Goal: Task Accomplishment & Management: Use online tool/utility

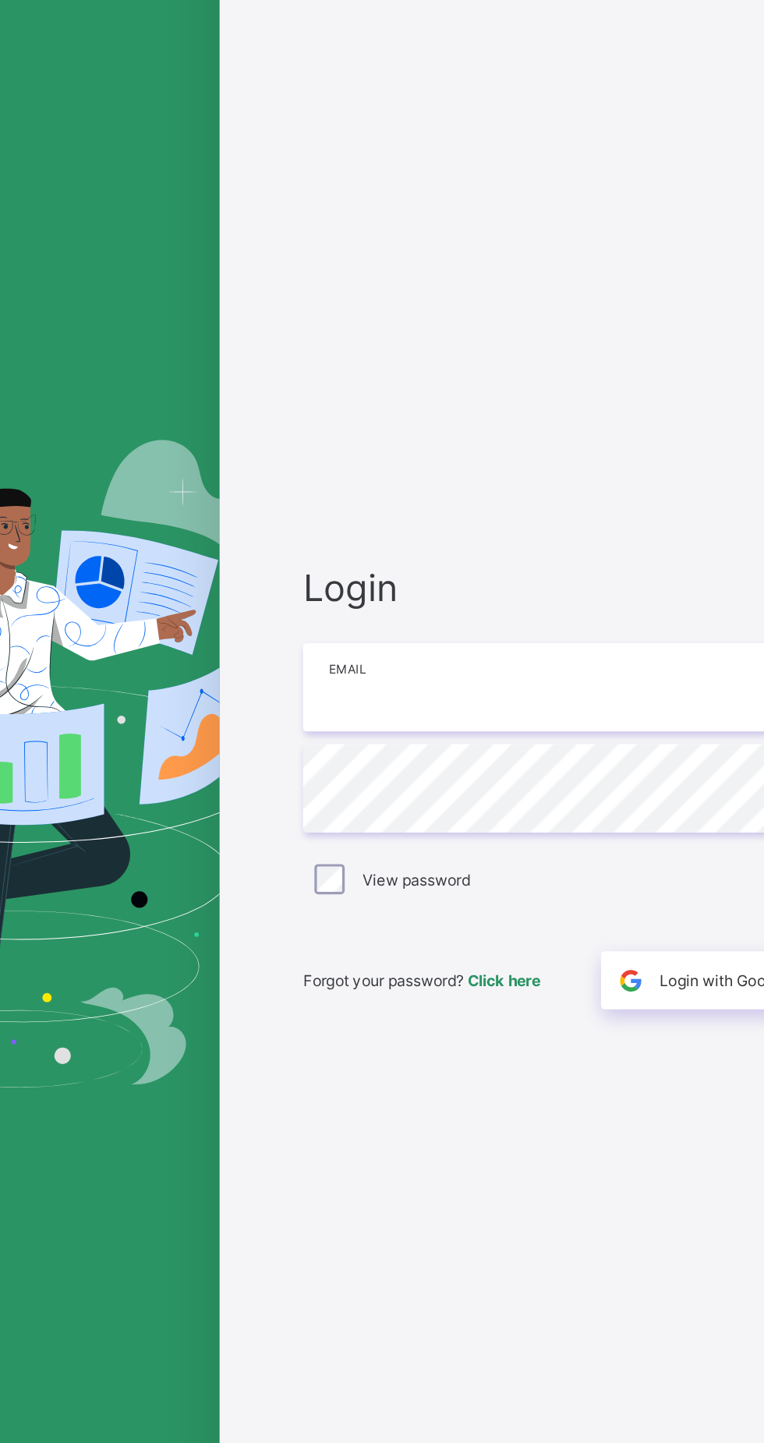
click at [453, 702] on input "email" at bounding box center [508, 674] width 405 height 55
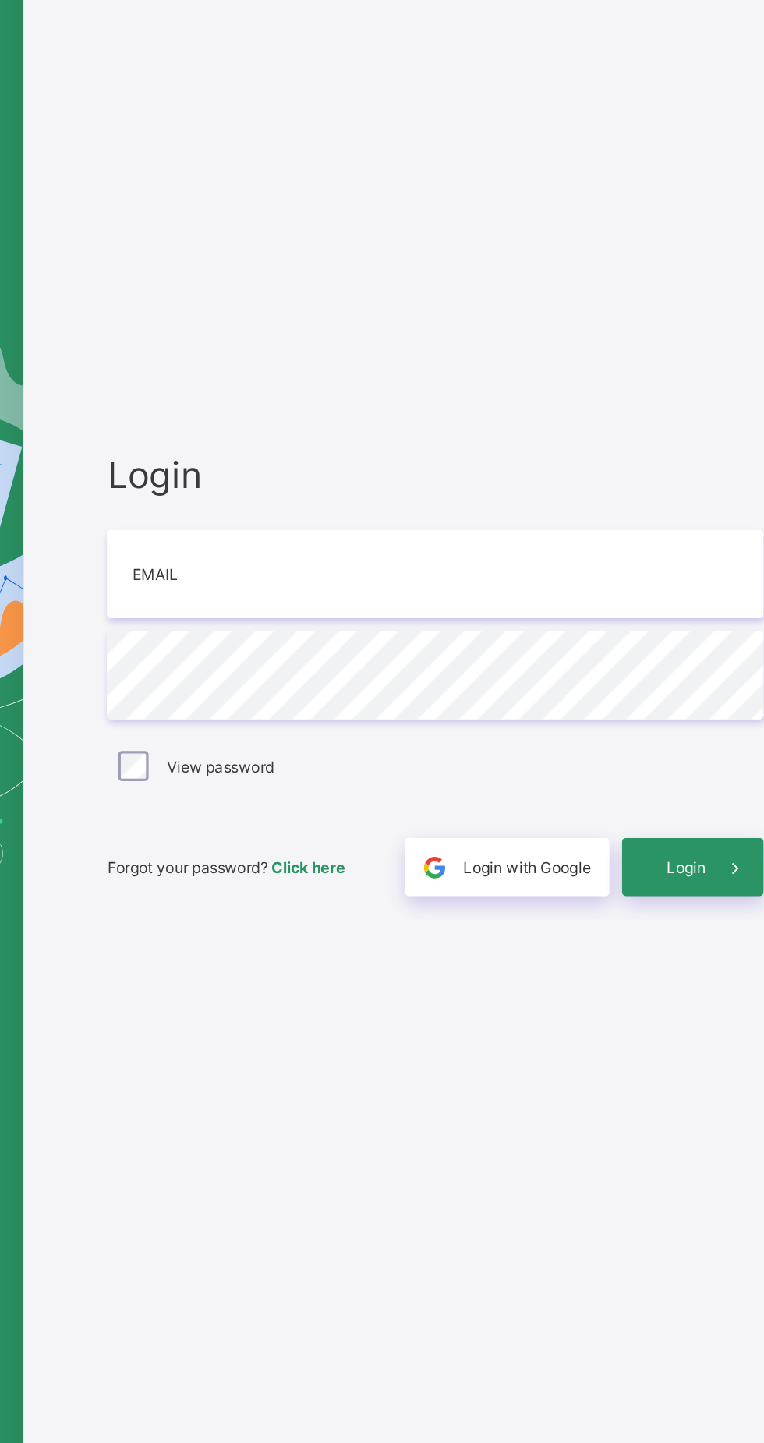
click at [628, 627] on div "Login Email Password View password Forgot your password? Click here Login with …" at bounding box center [509, 736] width 437 height 1297
click at [593, 702] on input "email" at bounding box center [508, 674] width 405 height 55
type input "**********"
click at [677, 873] on span at bounding box center [694, 855] width 36 height 36
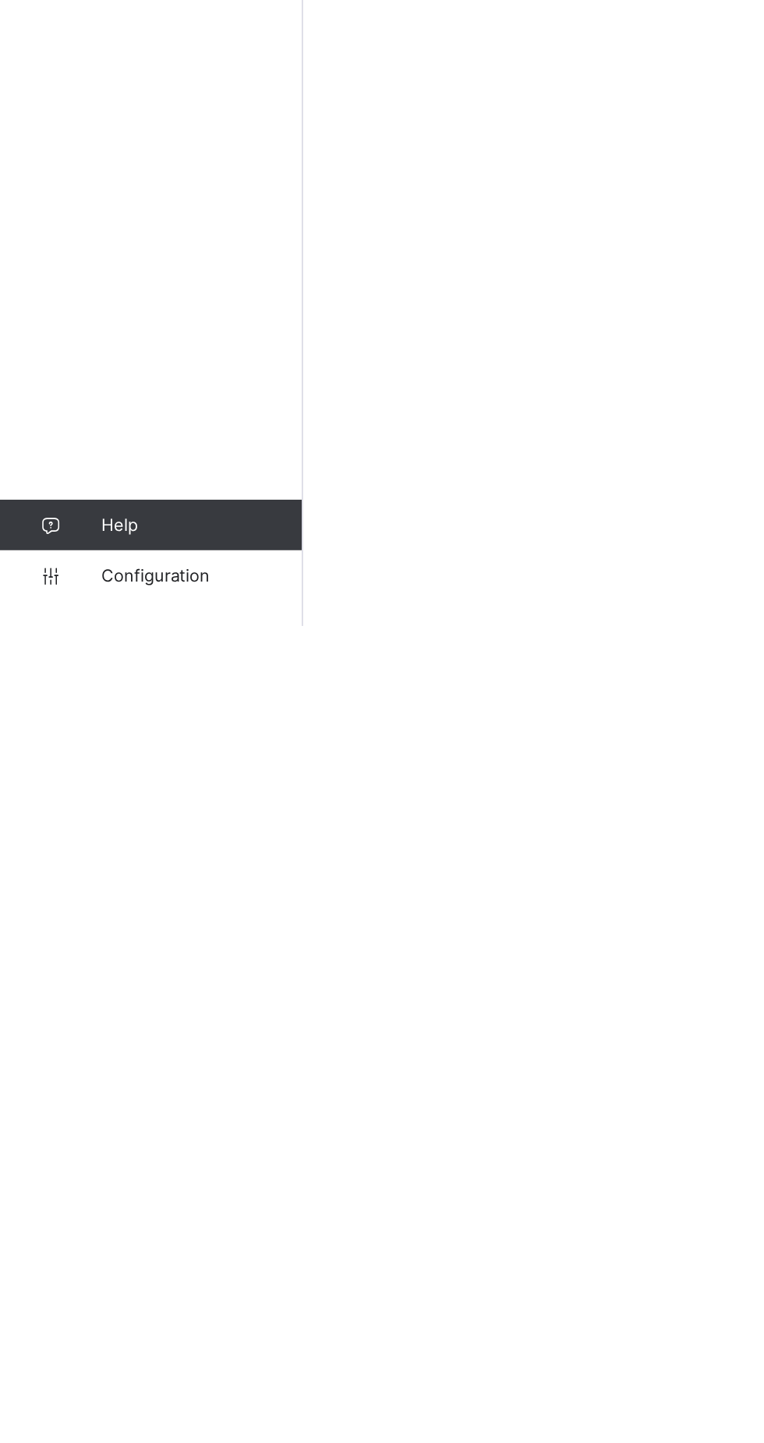
click at [108, 1418] on span "Configuration" at bounding box center [124, 1412] width 124 height 12
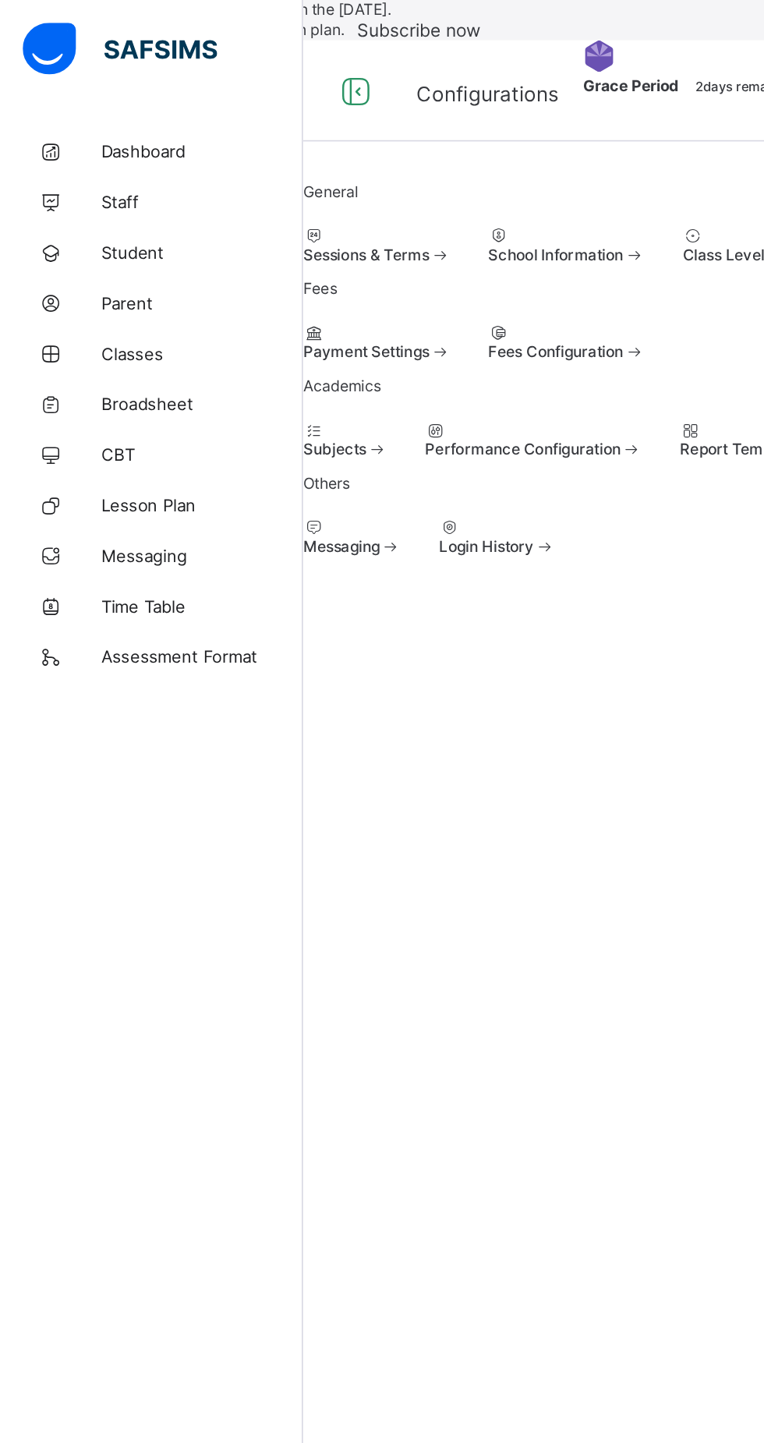
click at [91, 152] on span "Student" at bounding box center [124, 156] width 125 height 12
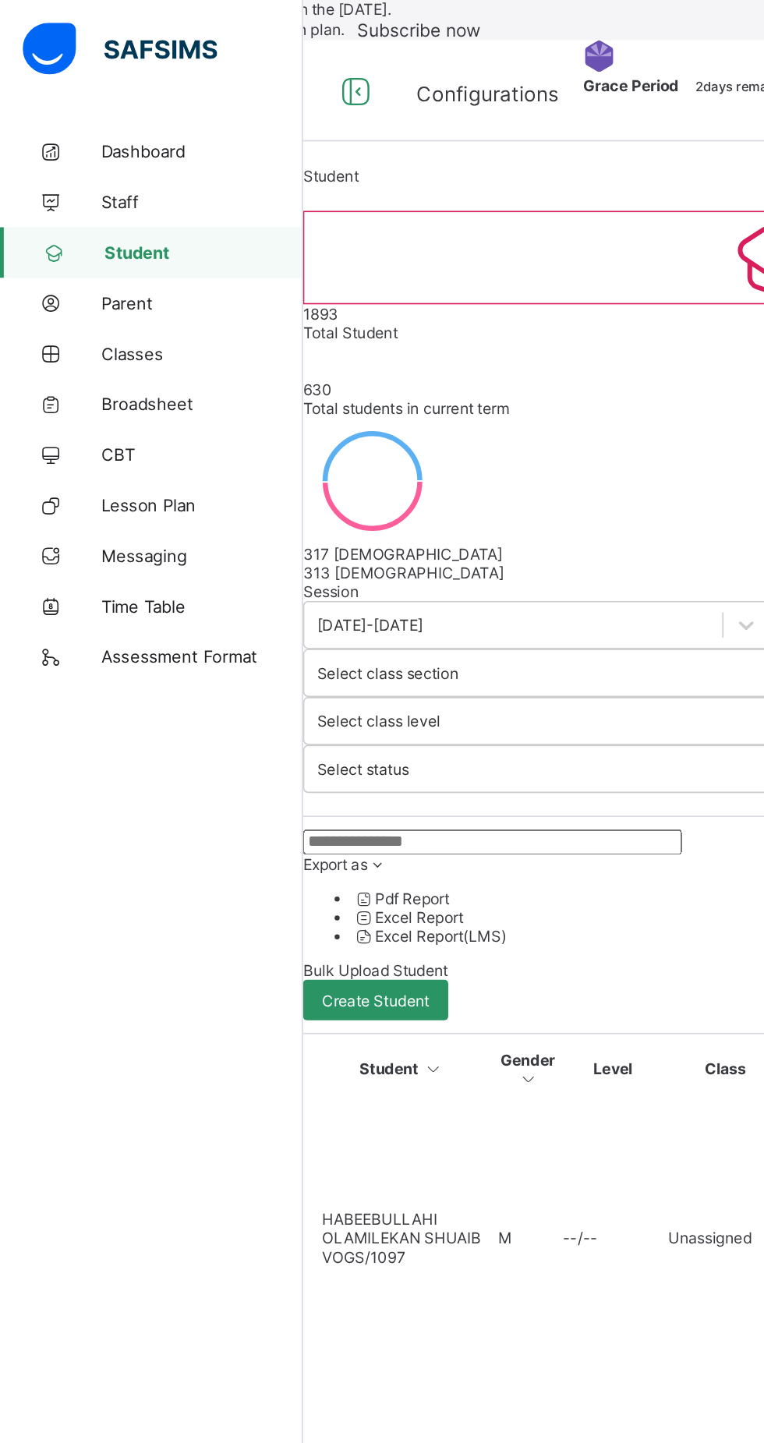
click at [261, 603] on span "Bulk Upload Student" at bounding box center [232, 599] width 90 height 12
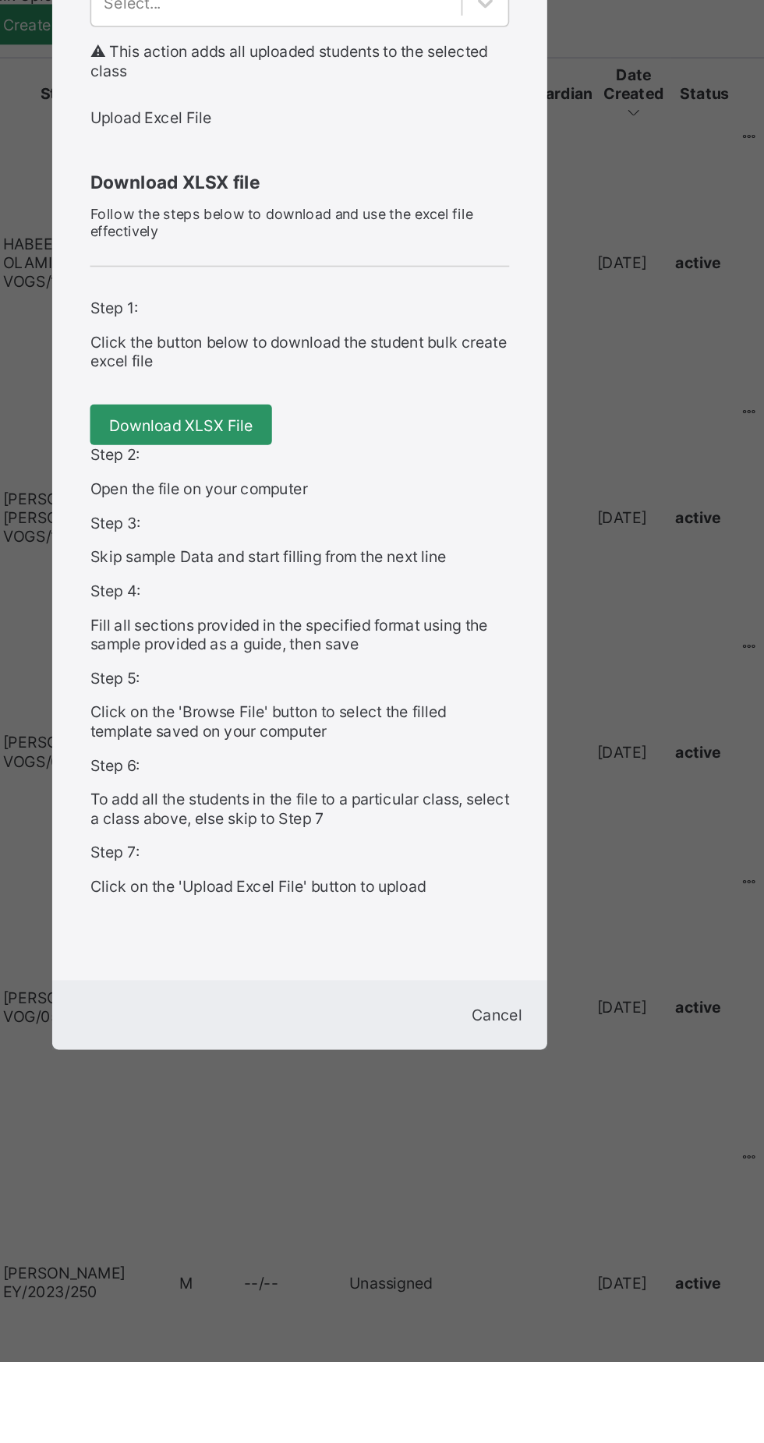
click at [353, 871] on span "Download XLSX File" at bounding box center [308, 865] width 89 height 12
